Goal: Find specific page/section: Find specific page/section

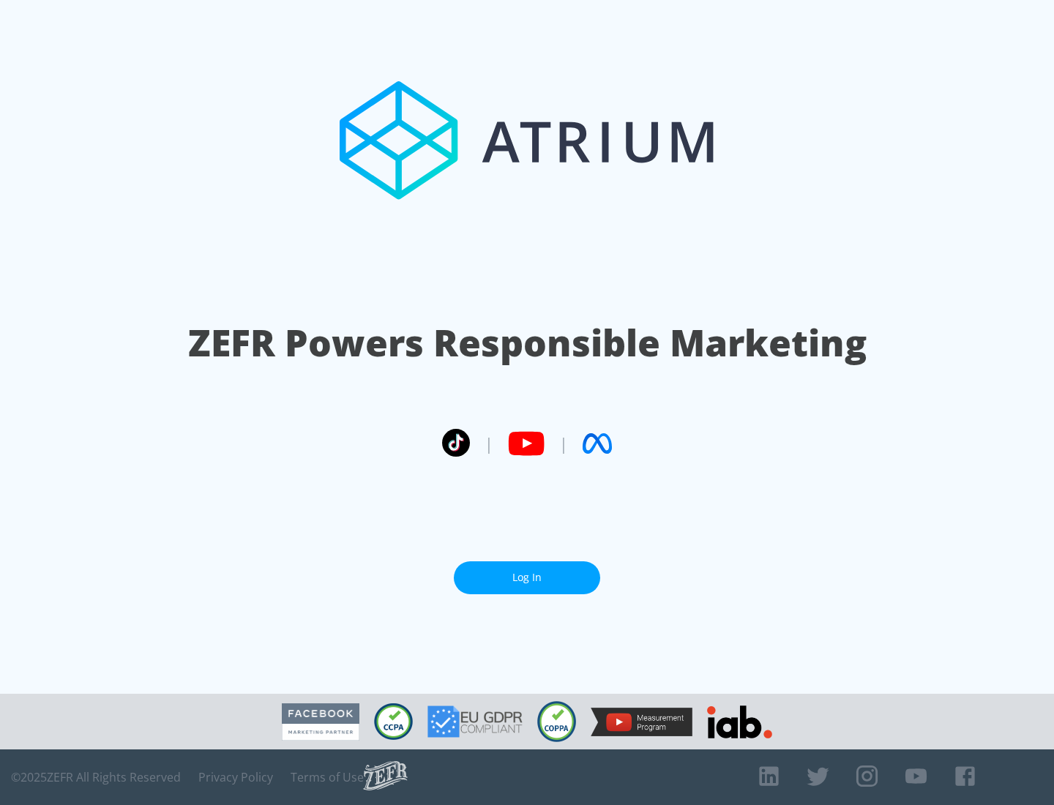
click at [527, 578] on link "Log In" at bounding box center [527, 578] width 146 height 33
